Goal: Information Seeking & Learning: Check status

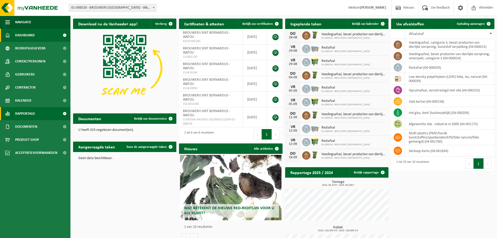
click at [39, 111] on link "Rapportage" at bounding box center [35, 113] width 71 height 13
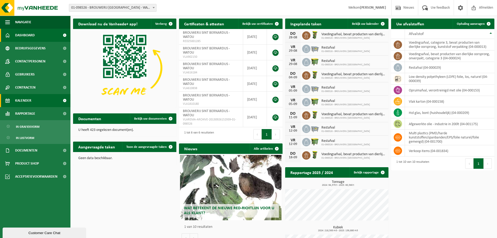
click at [35, 102] on link "Kalender" at bounding box center [35, 100] width 71 height 13
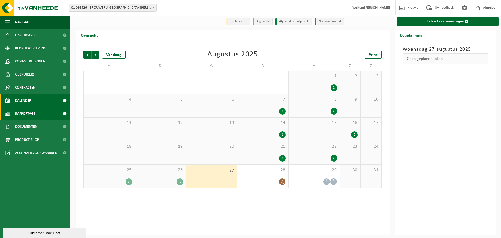
click at [36, 110] on link "Rapportage" at bounding box center [35, 113] width 71 height 13
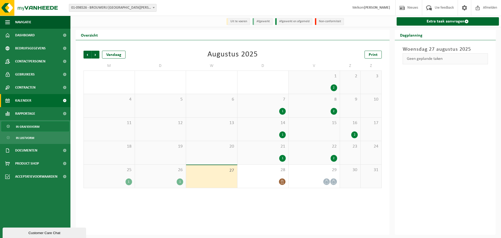
click at [38, 125] on span "In grafiekvorm" at bounding box center [28, 127] width 24 height 10
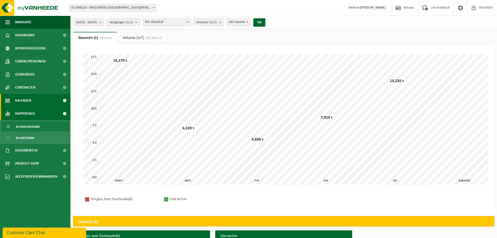
click at [27, 100] on span "Kalender" at bounding box center [23, 100] width 16 height 13
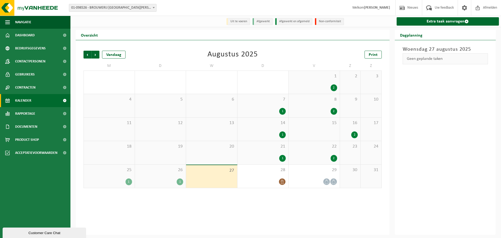
click at [171, 173] on span "26" at bounding box center [161, 170] width 46 height 6
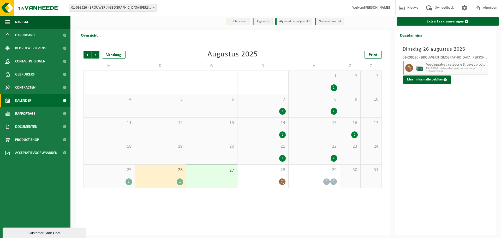
click at [122, 174] on div "25 1" at bounding box center [109, 176] width 51 height 23
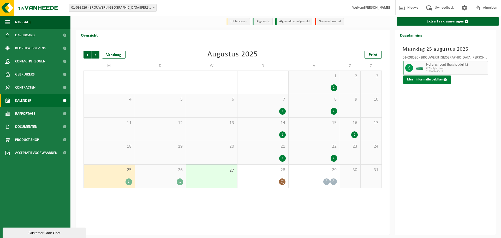
click at [414, 82] on button "Meer informatie bekijken" at bounding box center [427, 79] width 48 height 8
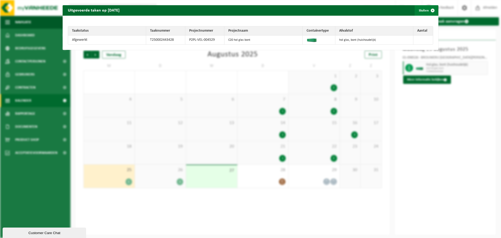
click at [429, 11] on span "button" at bounding box center [433, 10] width 10 height 10
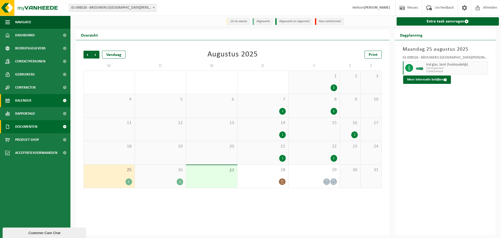
click at [31, 130] on span "Documenten" at bounding box center [26, 126] width 22 height 13
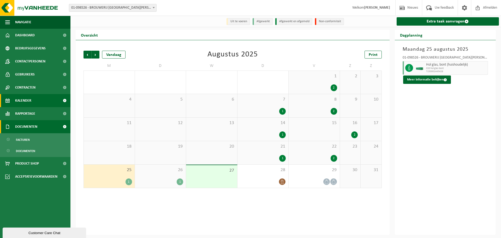
click at [31, 128] on span "Documenten" at bounding box center [26, 126] width 22 height 13
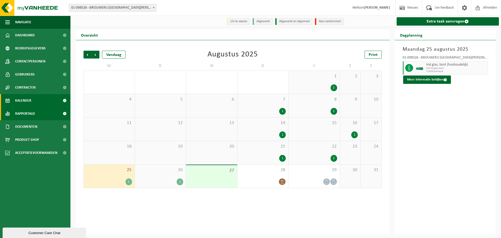
click at [33, 115] on span "Rapportage" at bounding box center [25, 113] width 20 height 13
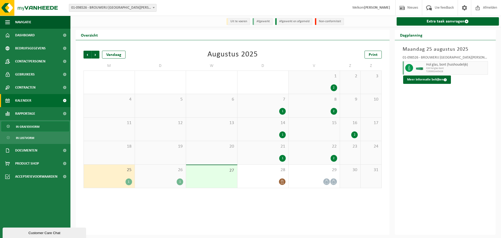
click at [33, 126] on span "In grafiekvorm" at bounding box center [28, 127] width 24 height 10
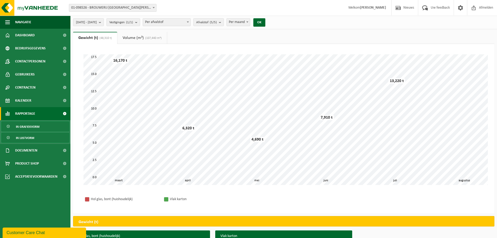
click at [32, 135] on span "In lijstvorm" at bounding box center [25, 138] width 18 height 10
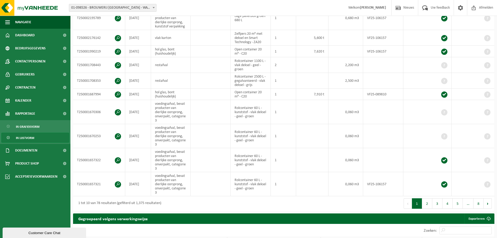
scroll to position [131, 0]
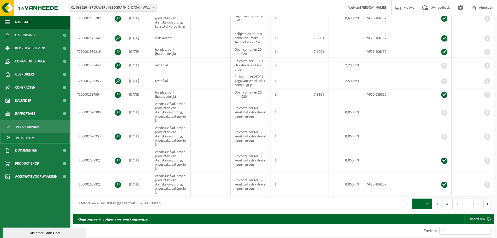
click at [426, 201] on button "2" at bounding box center [427, 203] width 10 height 10
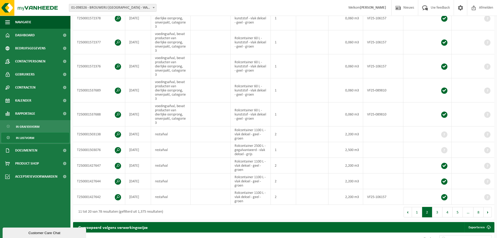
scroll to position [135, 0]
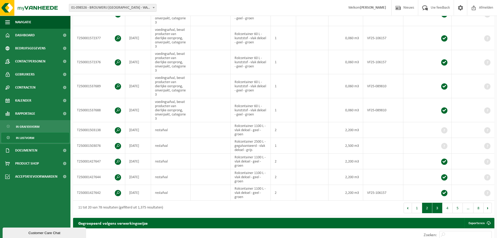
click at [437, 204] on button "3" at bounding box center [438, 208] width 10 height 10
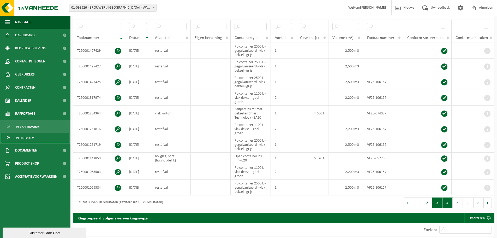
scroll to position [94, 0]
click at [450, 198] on button "4" at bounding box center [448, 202] width 10 height 10
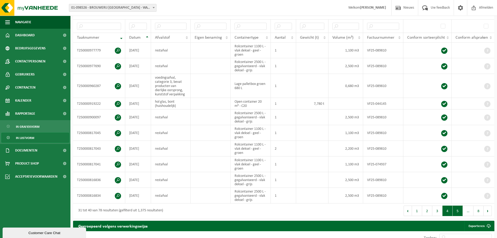
click at [457, 208] on button "5" at bounding box center [458, 211] width 10 height 10
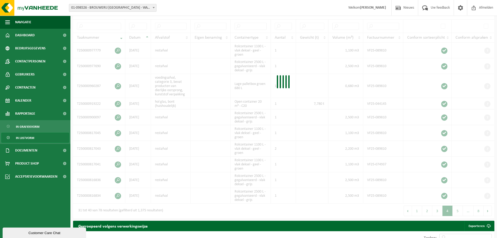
scroll to position [96, 0]
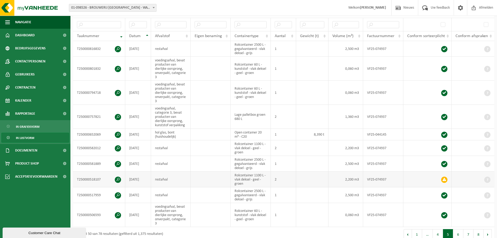
click at [444, 179] on span at bounding box center [445, 180] width 6 height 6
click at [419, 231] on button "1" at bounding box center [417, 234] width 10 height 10
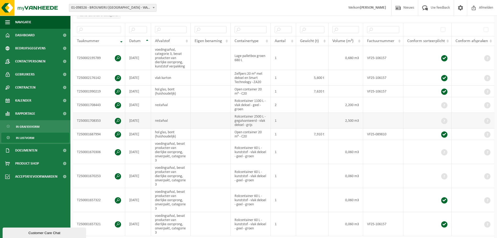
scroll to position [91, 0]
click at [445, 29] on span at bounding box center [444, 29] width 8 height 8
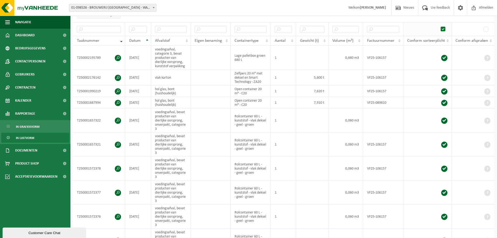
click at [445, 29] on span at bounding box center [444, 29] width 8 height 8
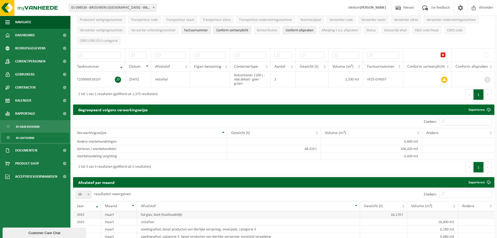
scroll to position [65, 0]
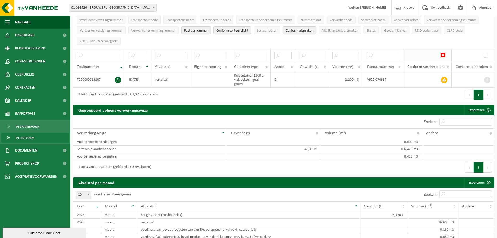
click at [443, 54] on span at bounding box center [444, 55] width 8 height 8
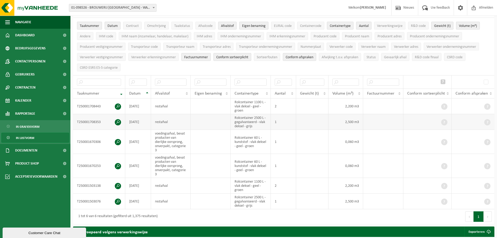
scroll to position [39, 0]
